Goal: Task Accomplishment & Management: Manage account settings

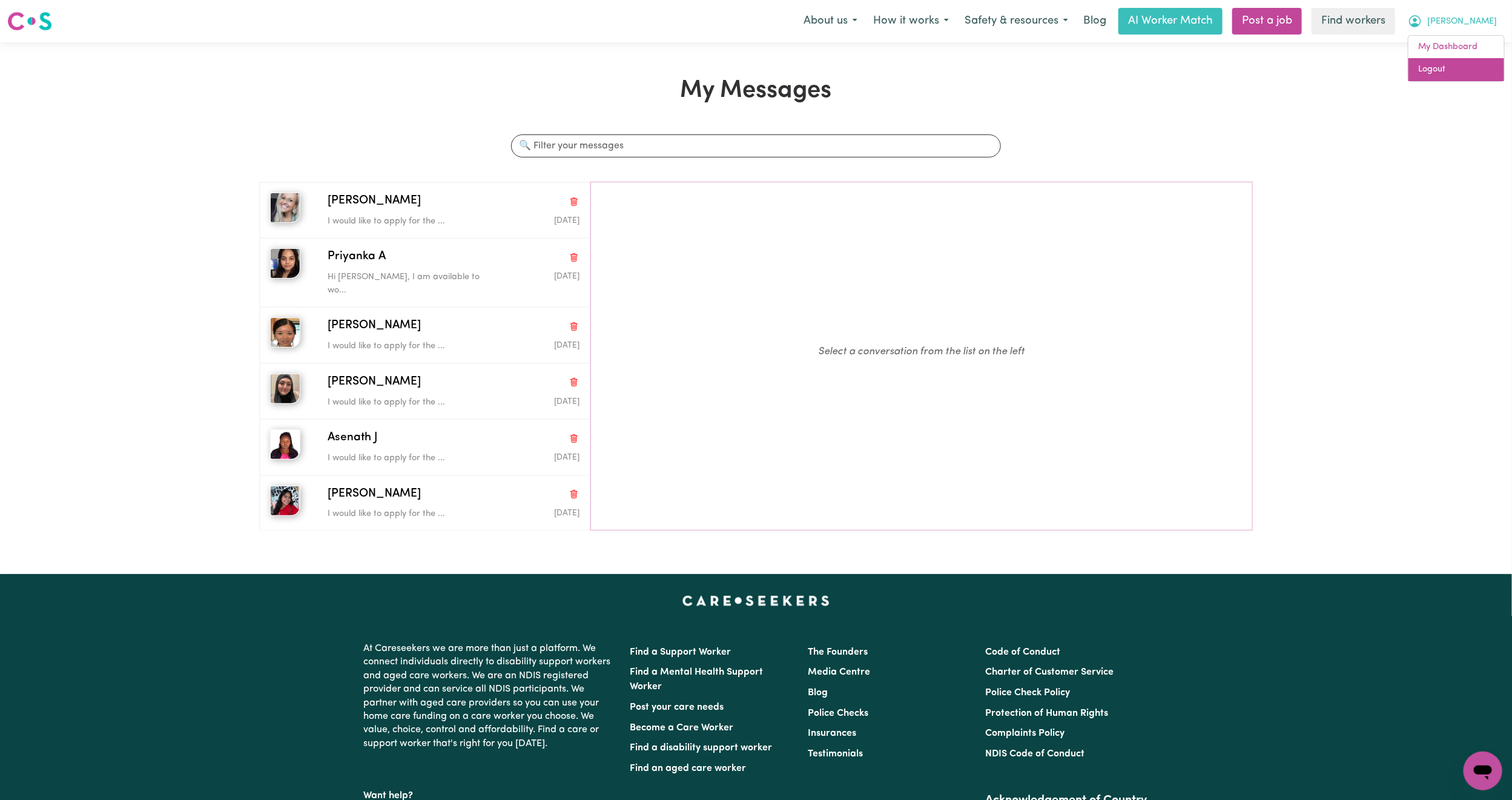
click at [1440, 73] on link "Logout" at bounding box center [1457, 70] width 96 height 23
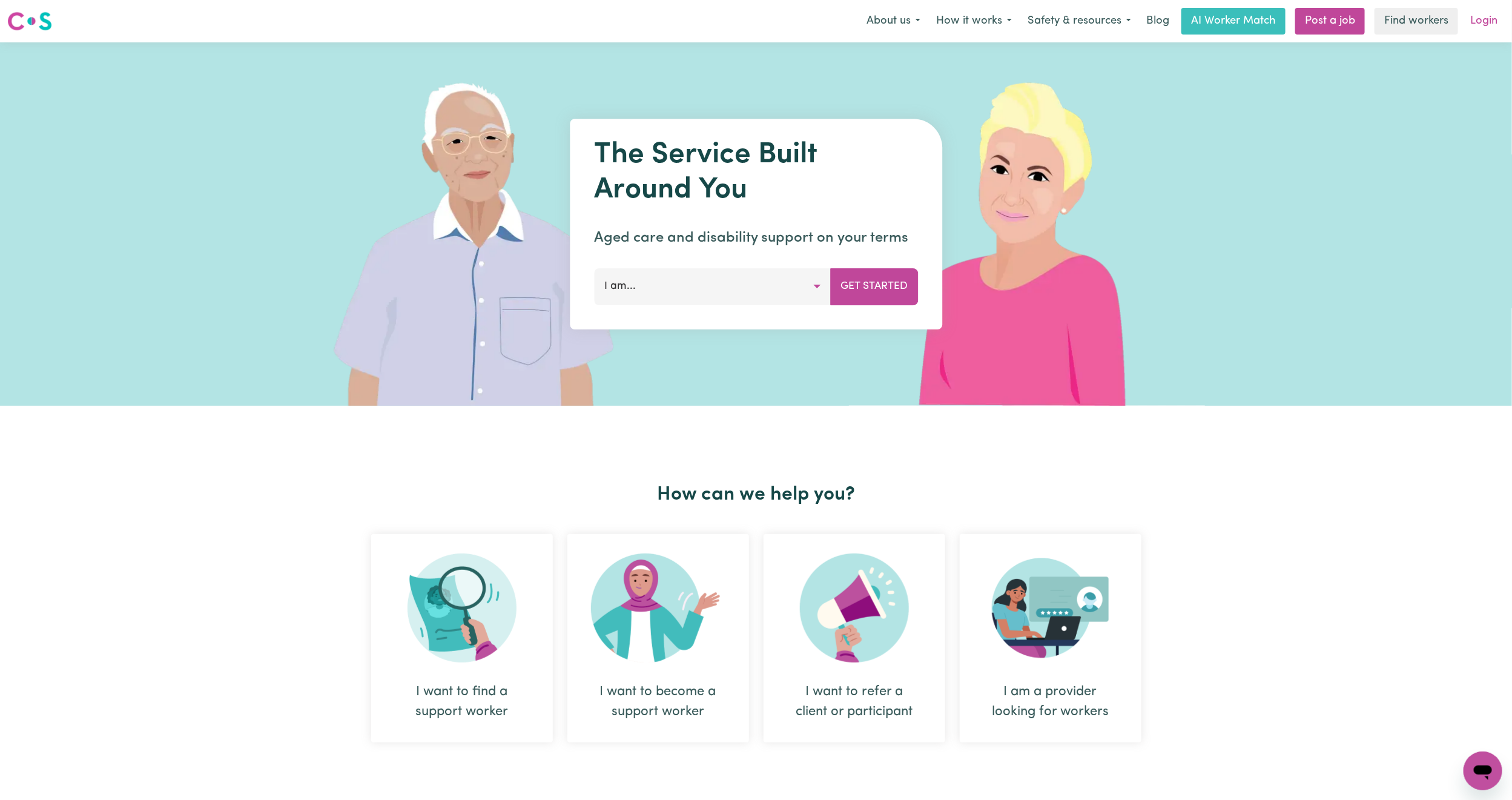
click at [1479, 16] on link "Login" at bounding box center [1484, 21] width 42 height 27
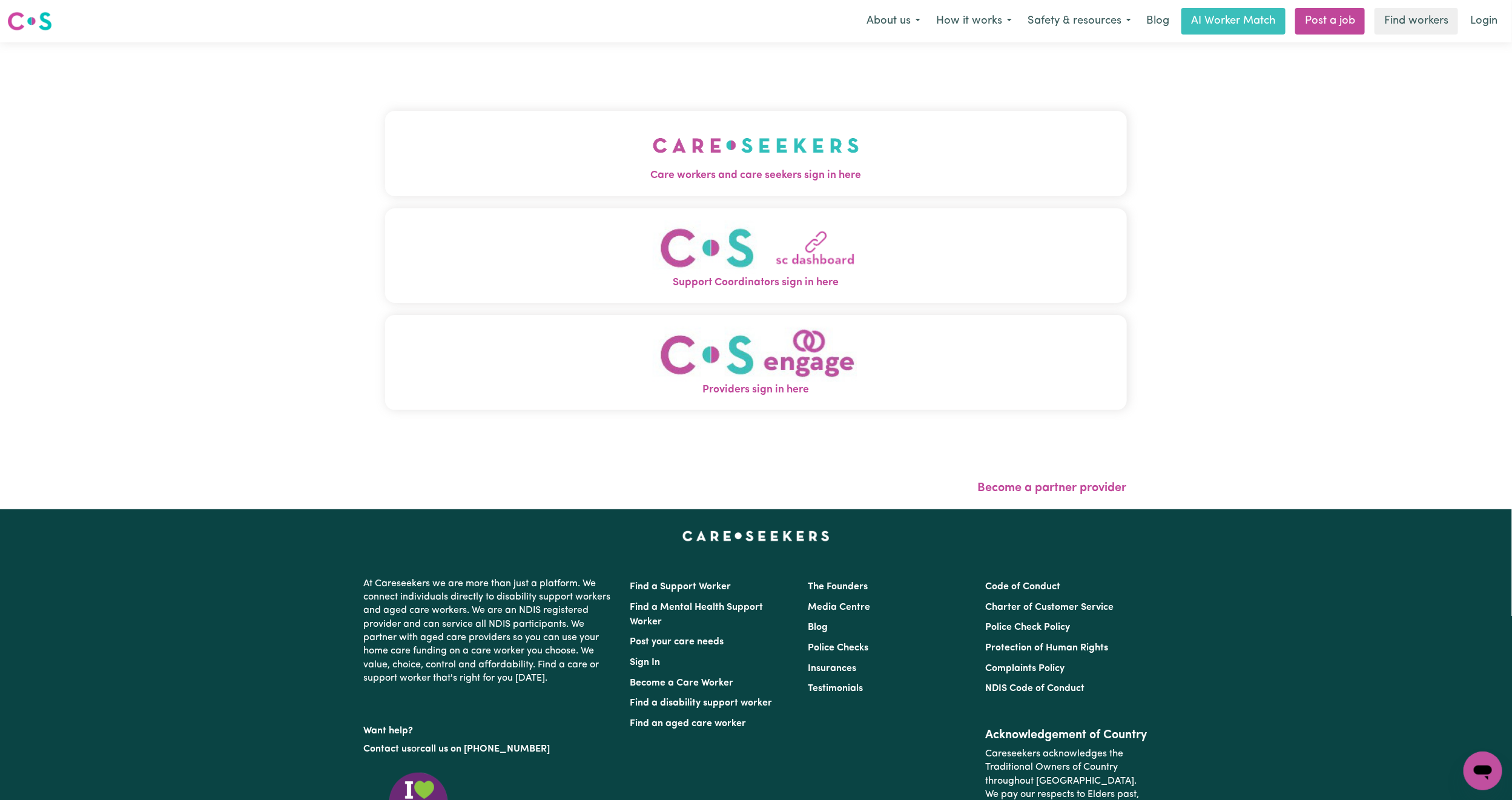
click at [653, 144] on img "Care workers and care seekers sign in here" at bounding box center [756, 145] width 207 height 45
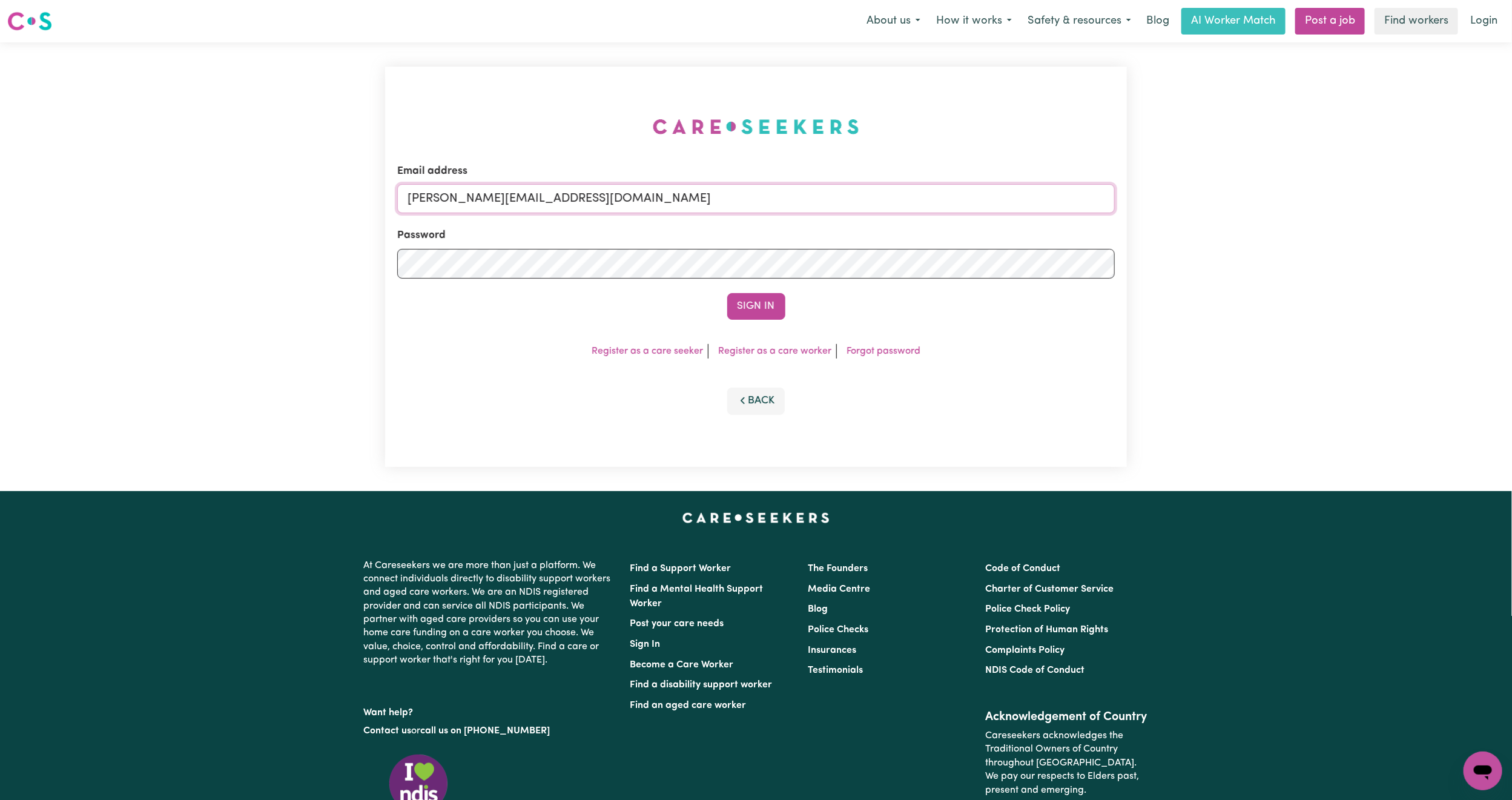
click at [495, 202] on input "[PERSON_NAME][EMAIL_ADDRESS][DOMAIN_NAME]" at bounding box center [756, 199] width 718 height 29
click at [965, 276] on form "Email address [EMAIL_ADDRESS][PERSON_NAME][DOMAIN_NAME] Password Sign In" at bounding box center [756, 242] width 718 height 156
type input "[EMAIL_ADDRESS][DOMAIN_NAME]"
click at [758, 303] on button "Sign In" at bounding box center [757, 306] width 58 height 27
